Goal: Task Accomplishment & Management: Complete application form

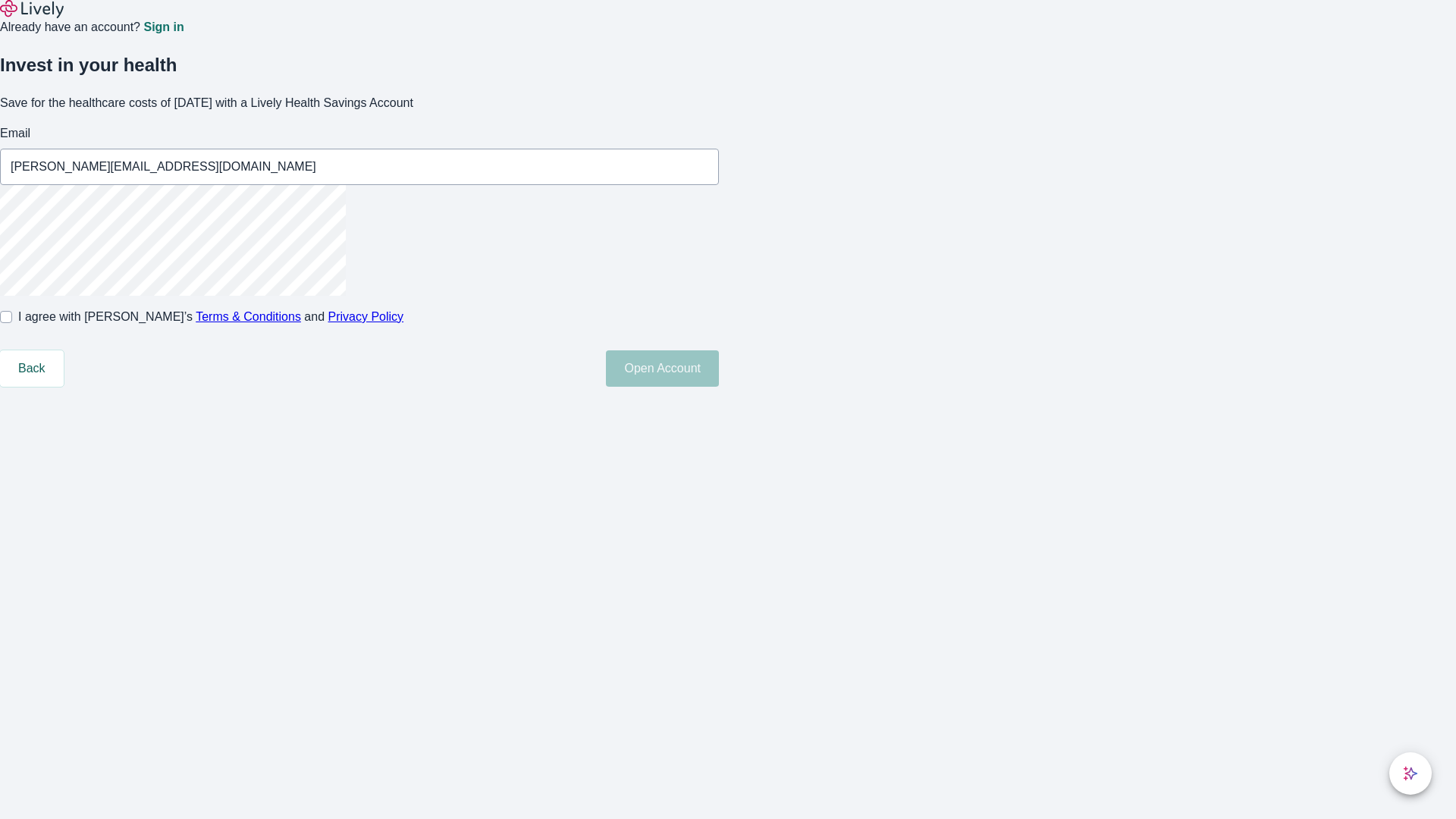
click at [12, 323] on input "I agree with Lively’s Terms & Conditions and Privacy Policy" at bounding box center [6, 317] width 12 height 12
checkbox input "true"
click at [719, 387] on button "Open Account" at bounding box center [662, 368] width 113 height 37
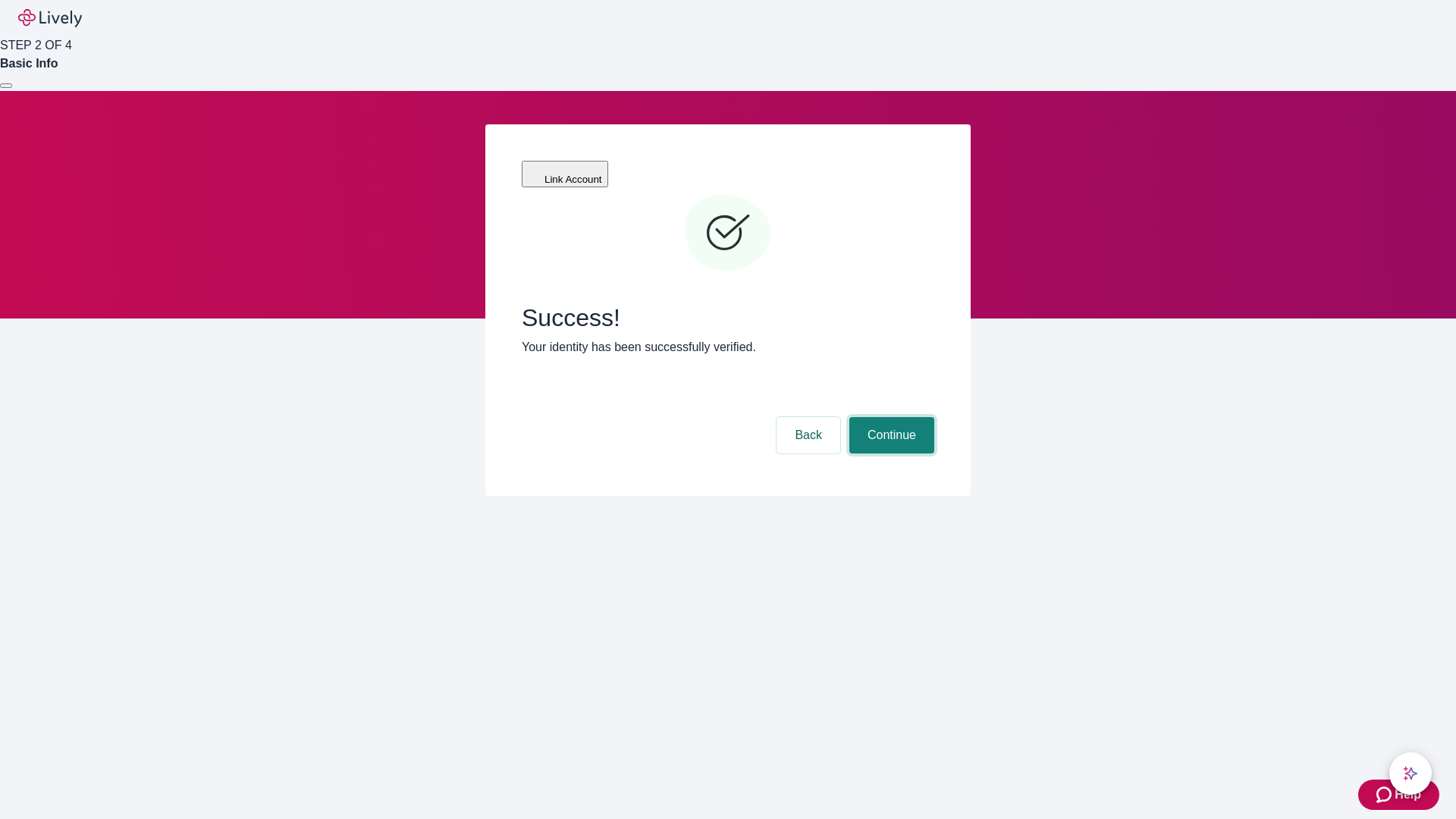
click at [889, 417] on button "Continue" at bounding box center [892, 435] width 85 height 37
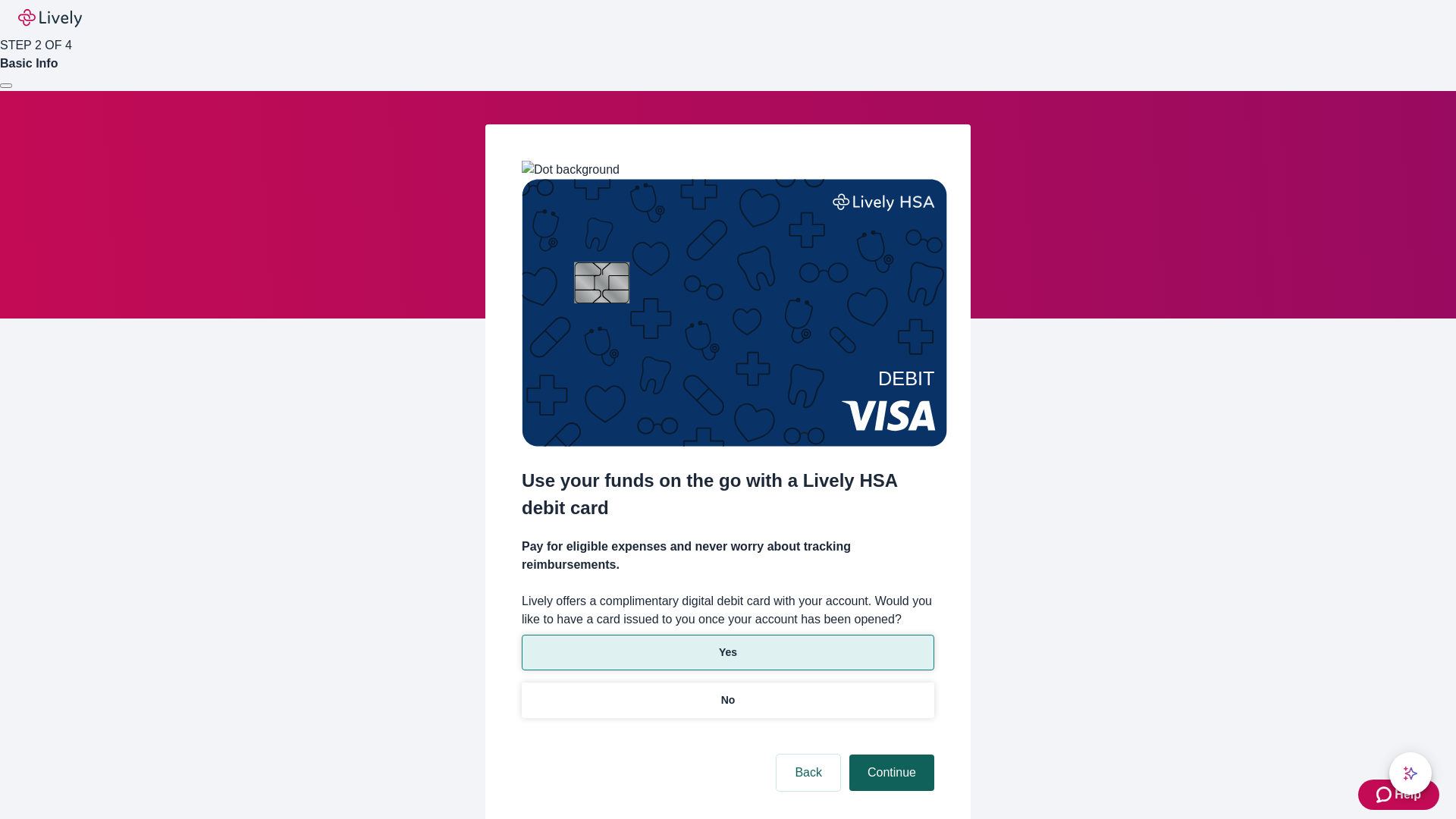
click at [728, 644] on p "Yes" at bounding box center [728, 652] width 18 height 16
click at [889, 755] on button "Continue" at bounding box center [892, 772] width 85 height 37
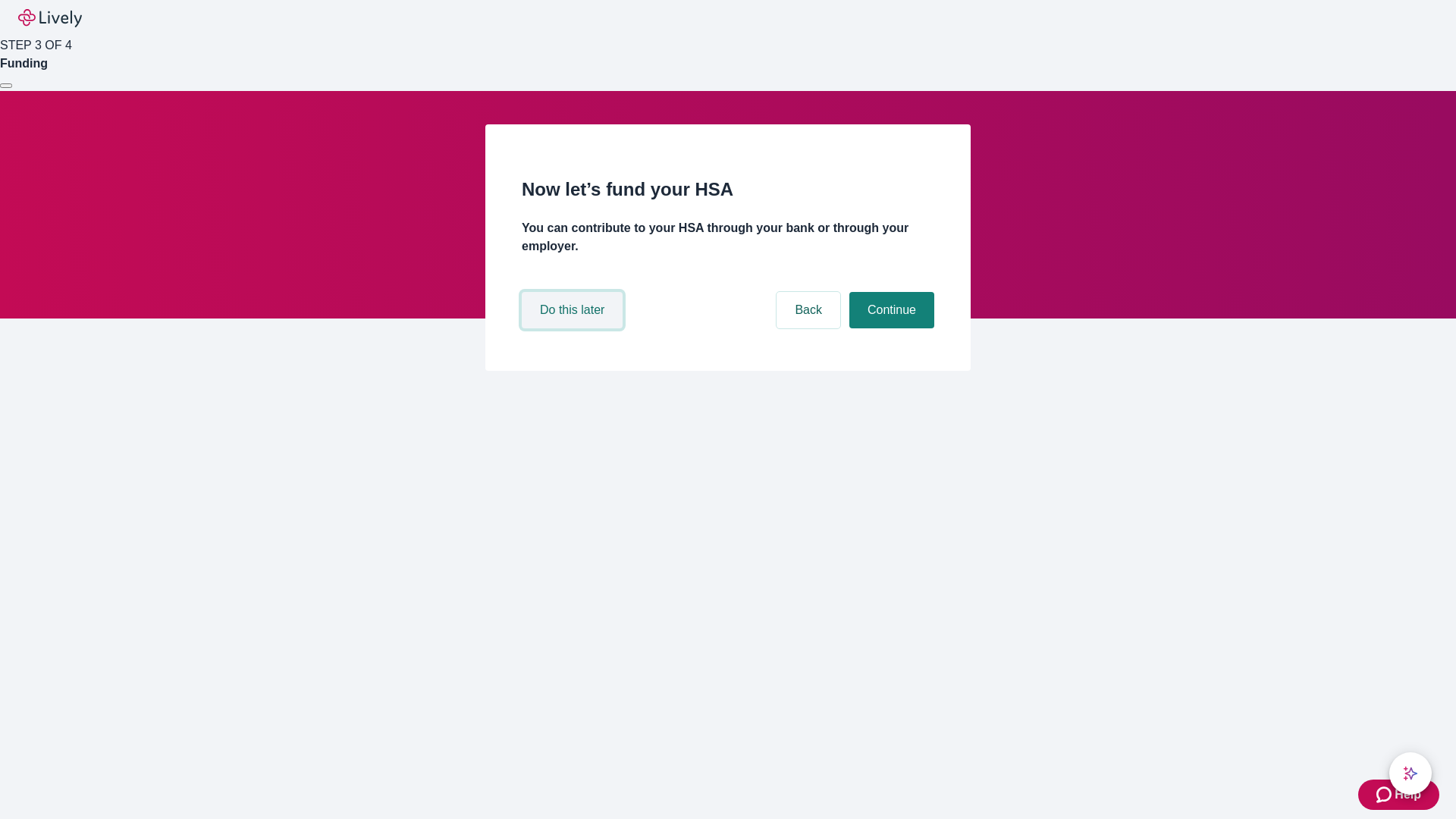
click at [574, 328] on button "Do this later" at bounding box center [572, 310] width 101 height 37
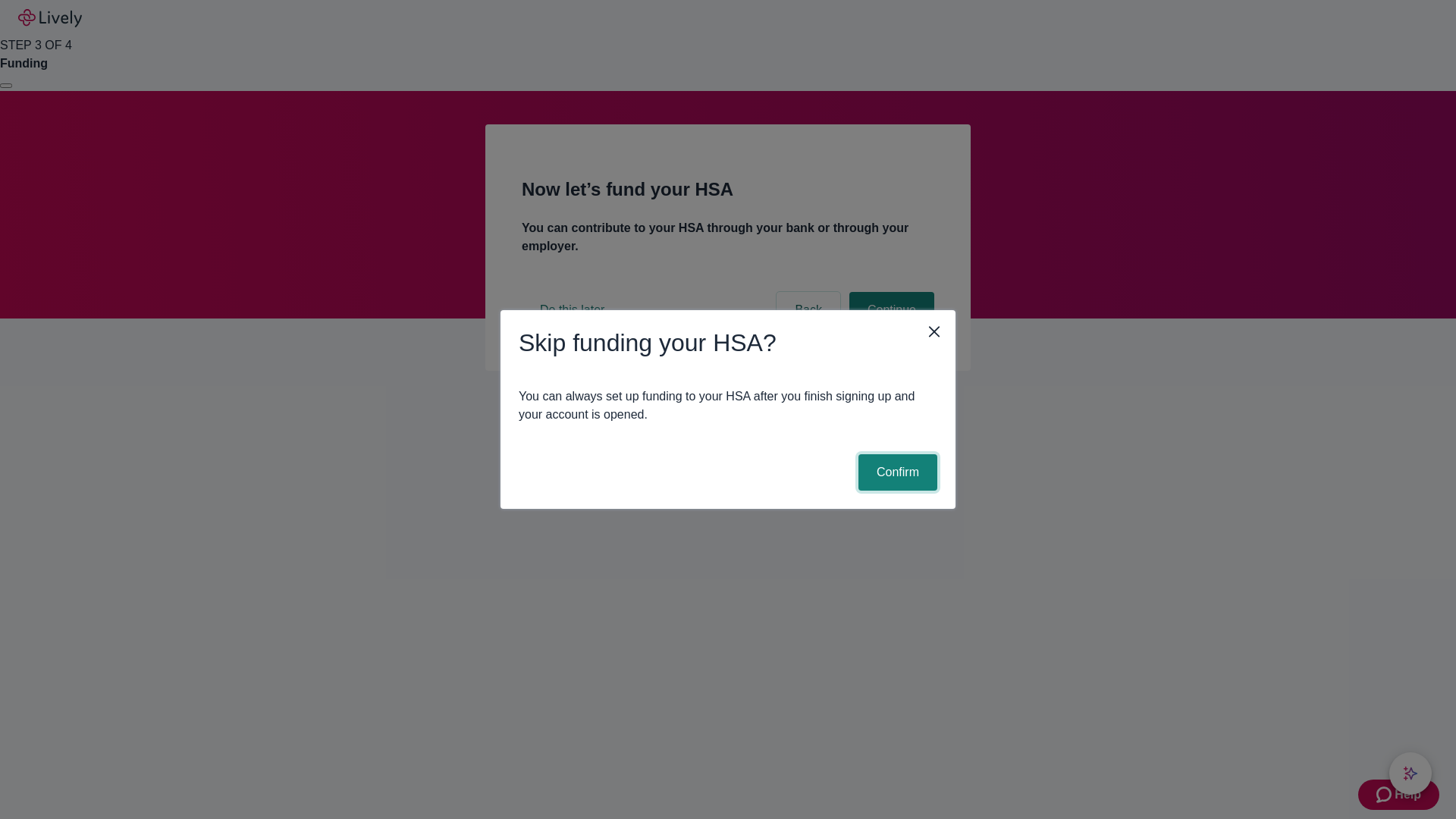
click at [896, 473] on button "Confirm" at bounding box center [898, 472] width 79 height 37
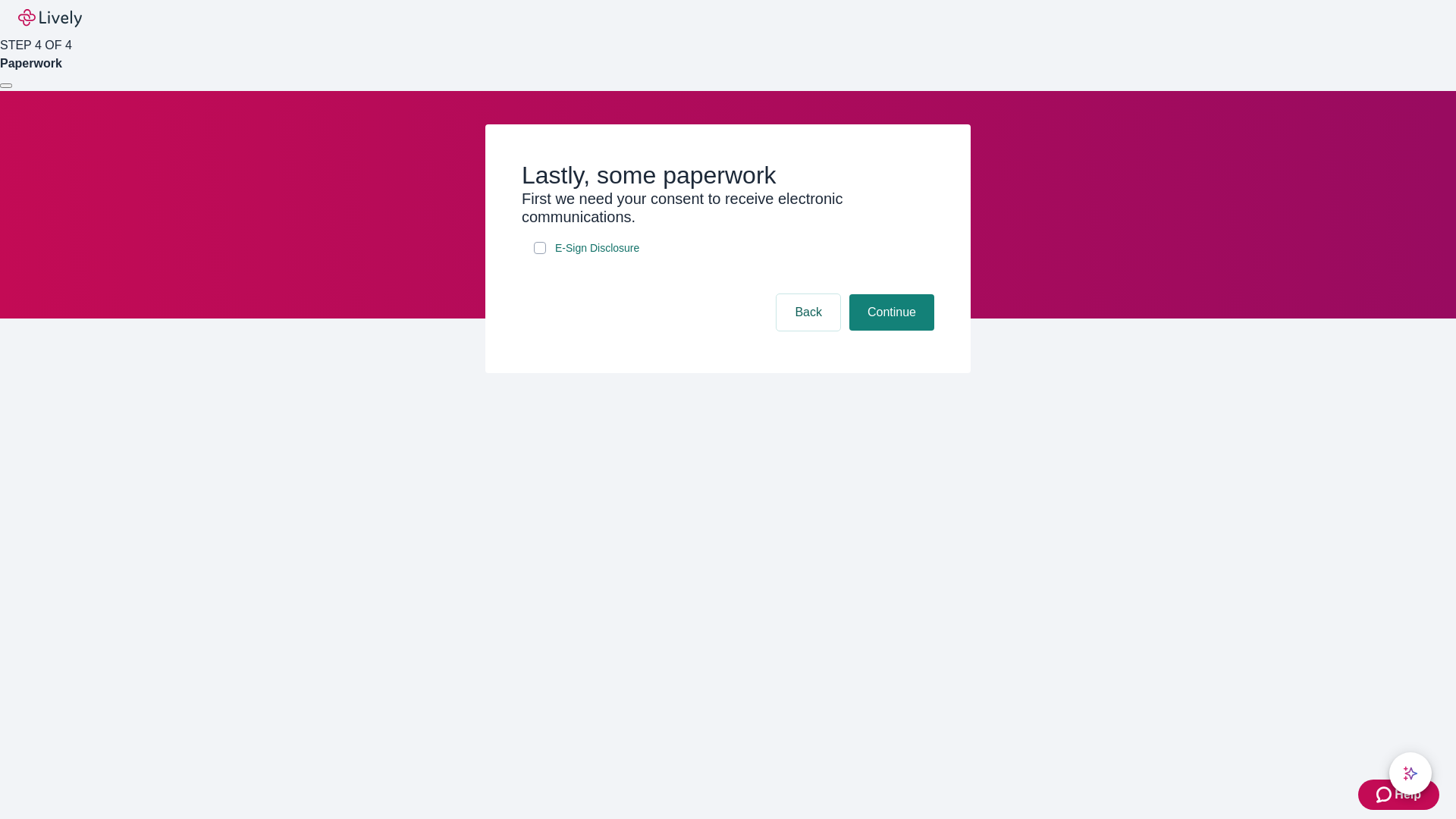
click at [540, 254] on input "E-Sign Disclosure" at bounding box center [540, 248] width 12 height 12
checkbox input "true"
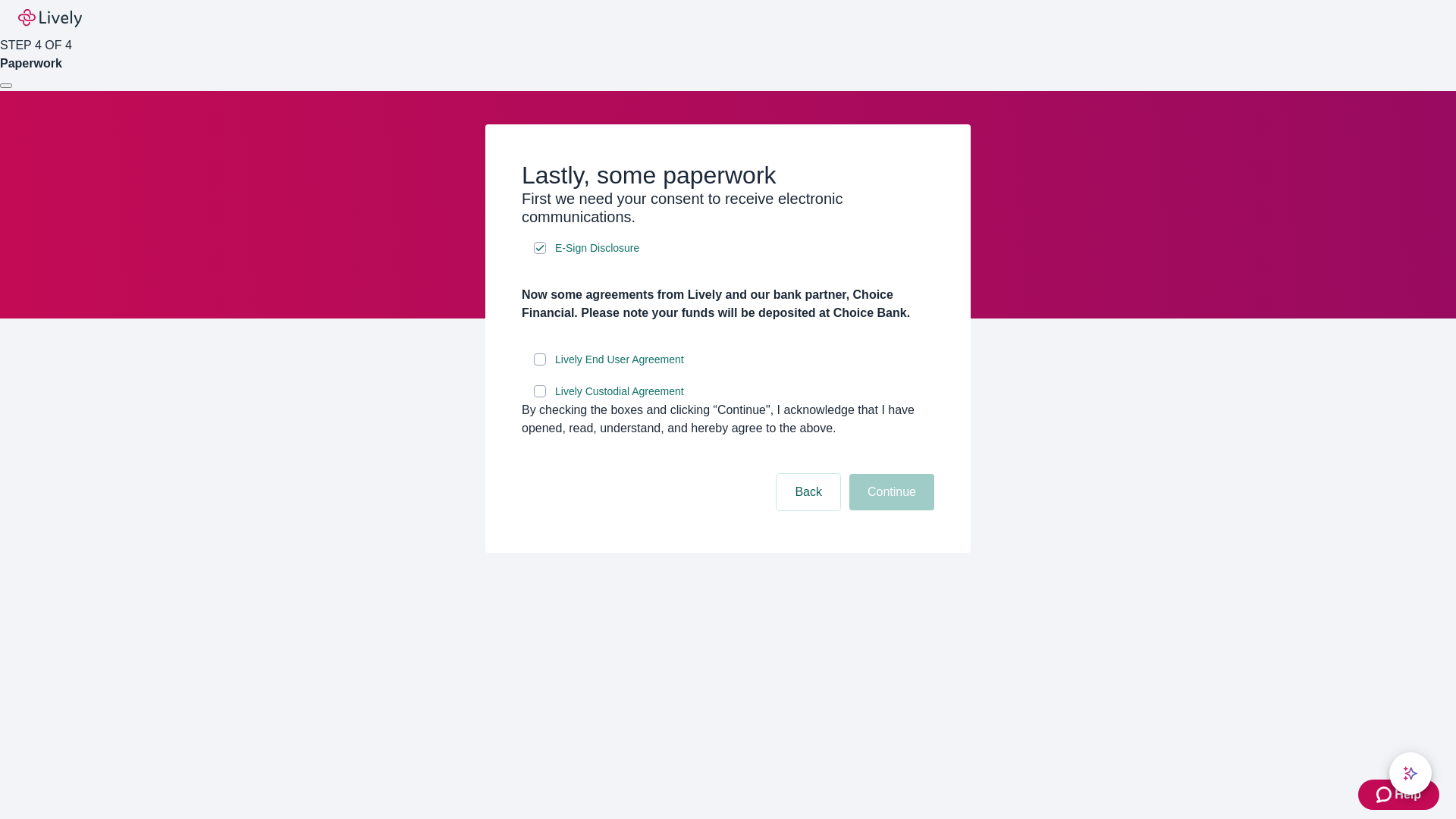
click at [540, 366] on input "Lively End User Agreement" at bounding box center [540, 360] width 12 height 12
checkbox input "true"
click at [540, 398] on input "Lively Custodial Agreement" at bounding box center [540, 392] width 12 height 12
checkbox input "true"
click at [889, 511] on button "Continue" at bounding box center [892, 492] width 85 height 37
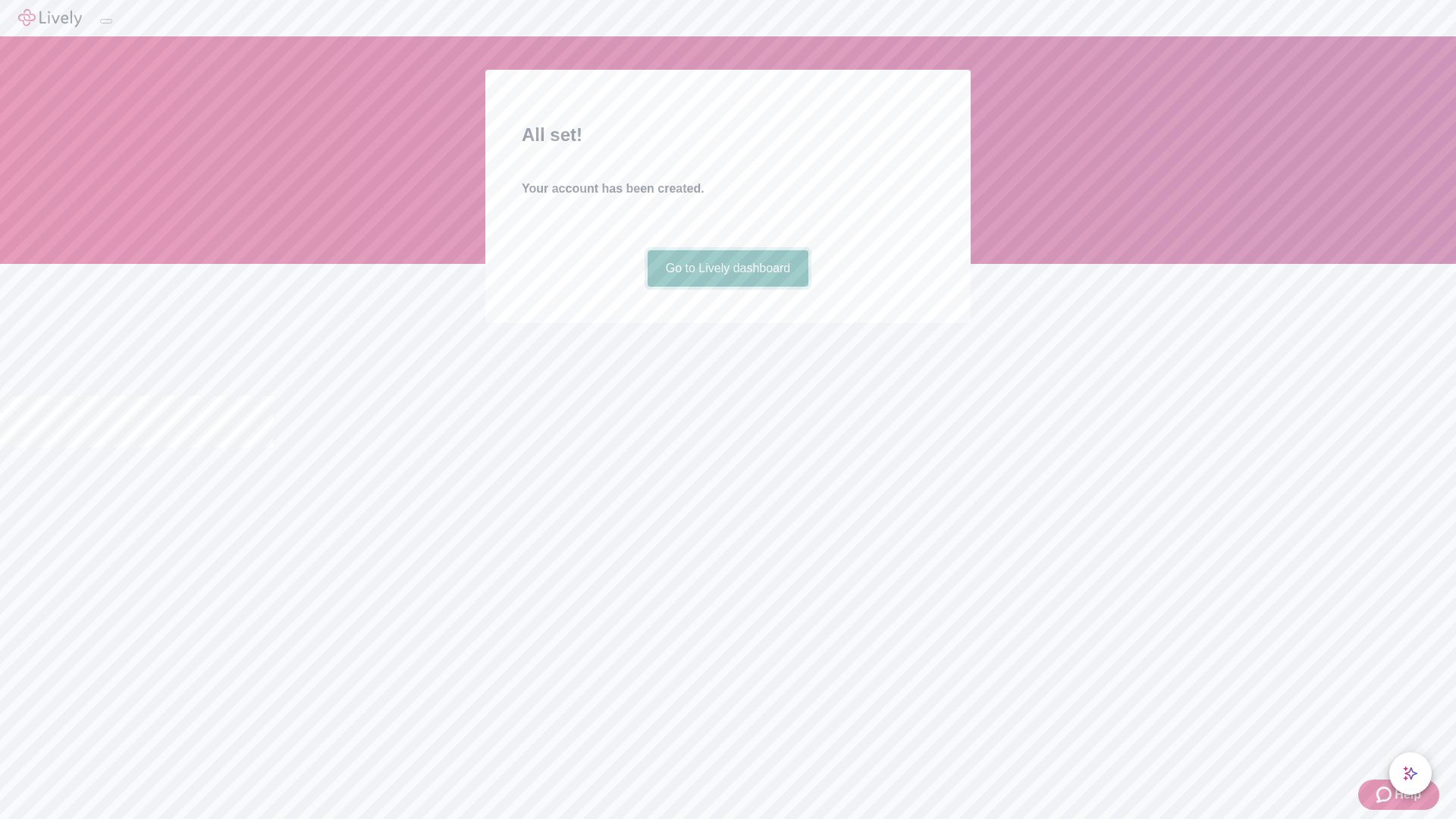
click at [728, 287] on link "Go to Lively dashboard" at bounding box center [728, 268] width 162 height 37
